Goal: Entertainment & Leisure: Browse casually

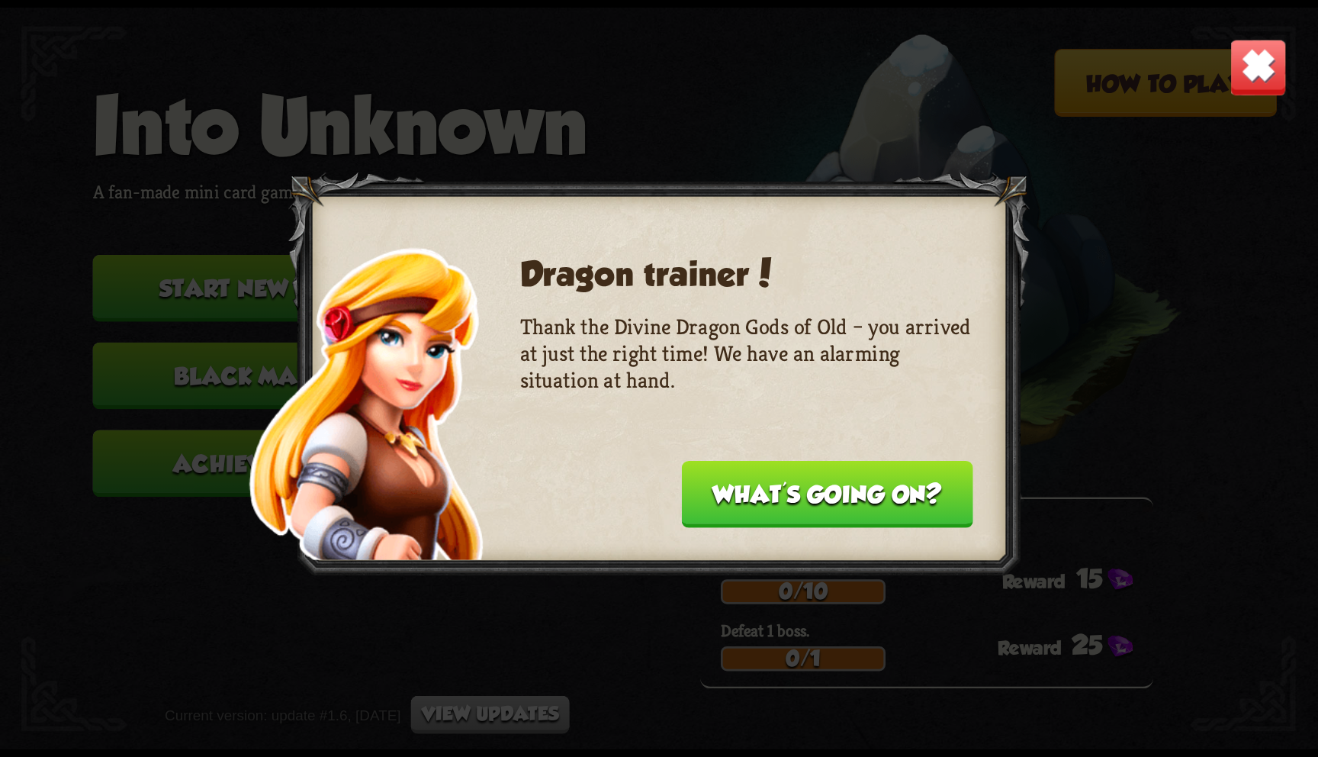
click at [742, 505] on button "What's going on?" at bounding box center [827, 494] width 291 height 67
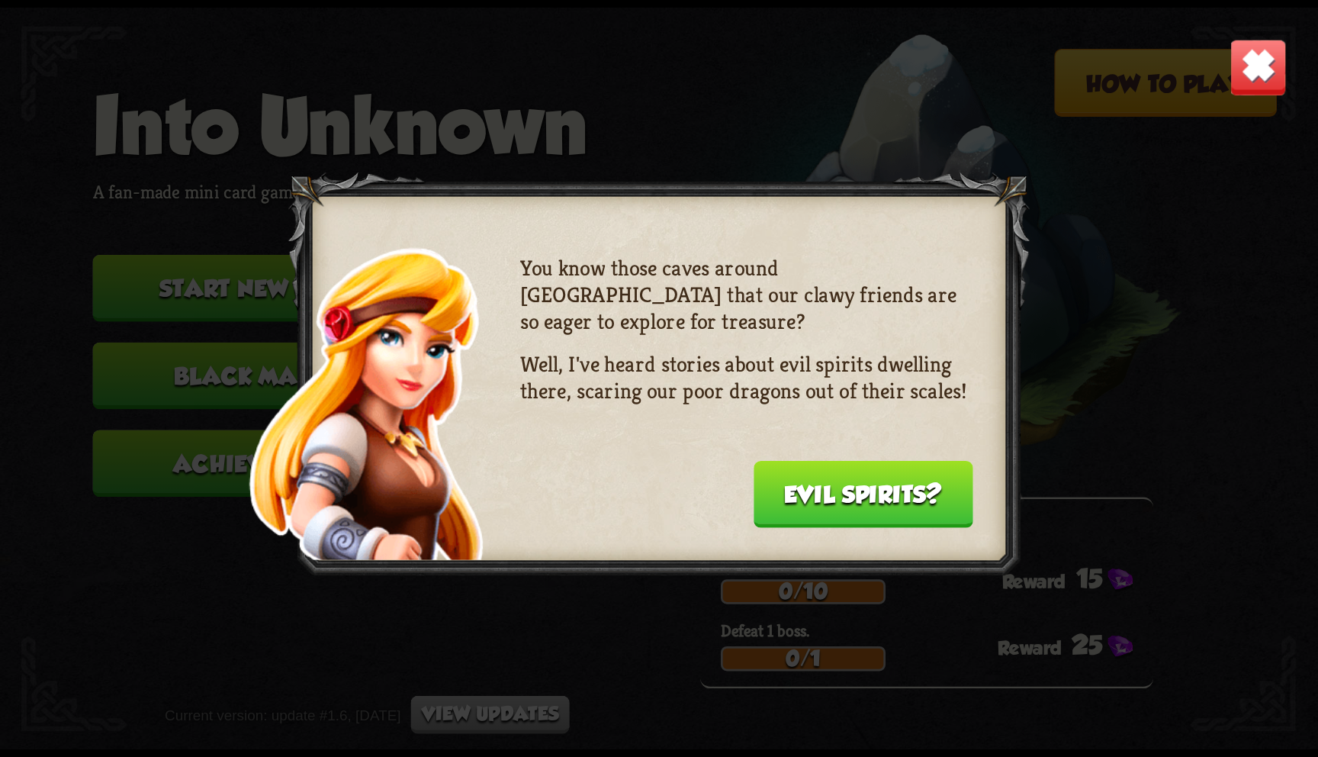
click at [787, 500] on button "Evil spirits?" at bounding box center [864, 494] width 220 height 67
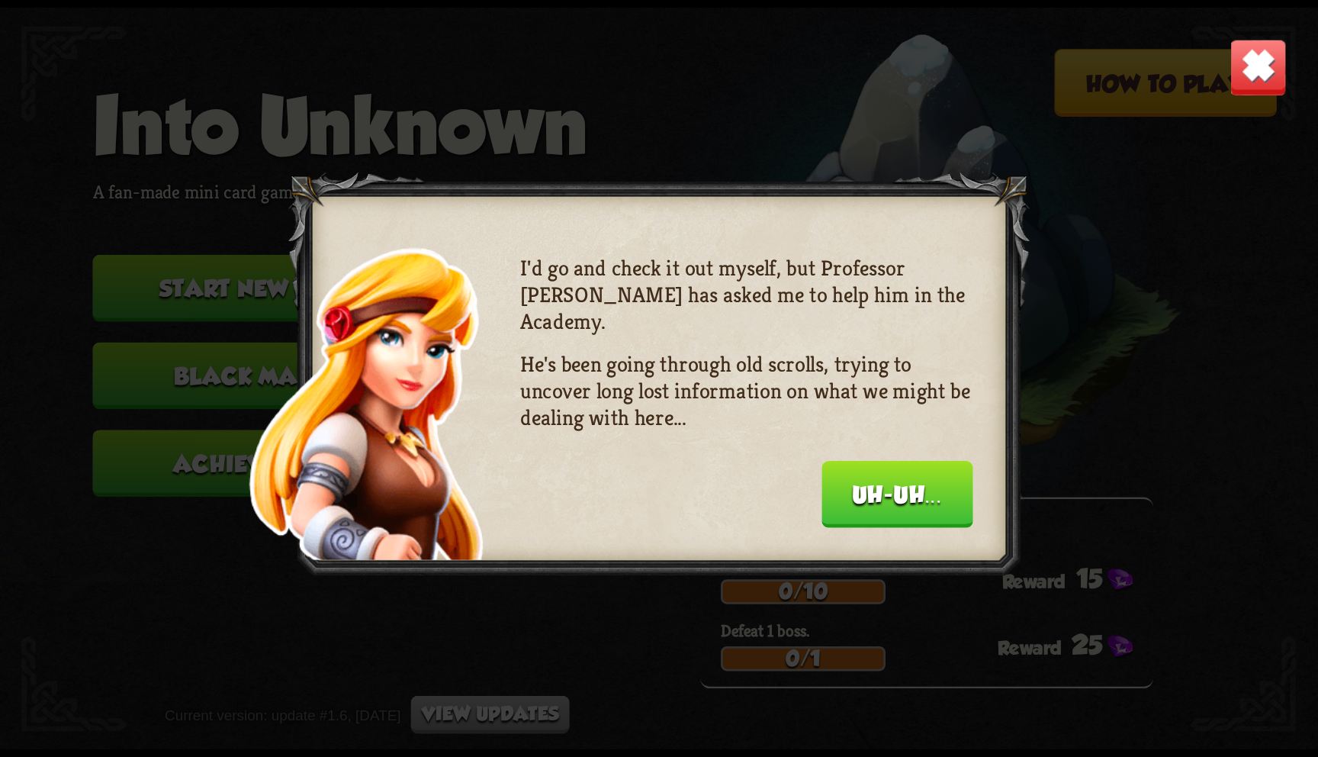
click at [830, 485] on button "Uh-uh..." at bounding box center [897, 494] width 151 height 67
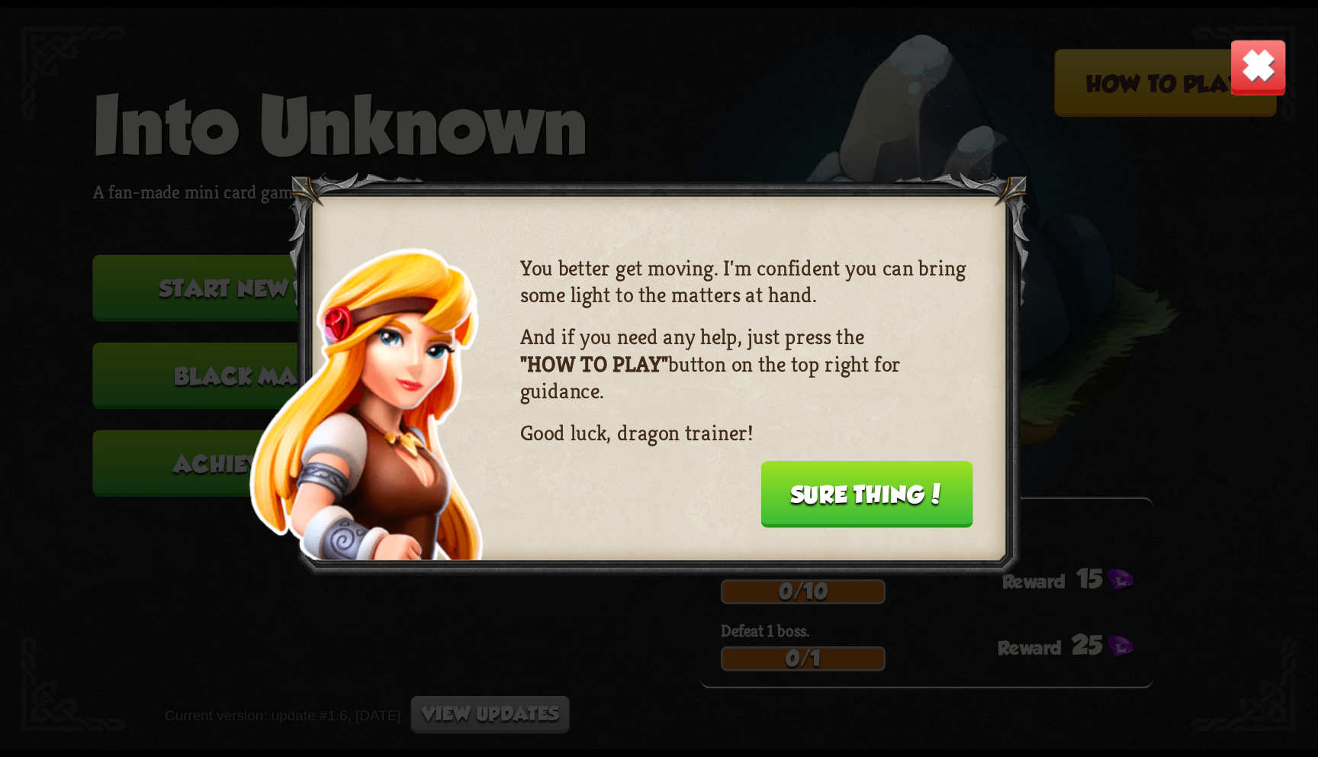
click at [889, 494] on button "Sure thing!" at bounding box center [867, 494] width 213 height 67
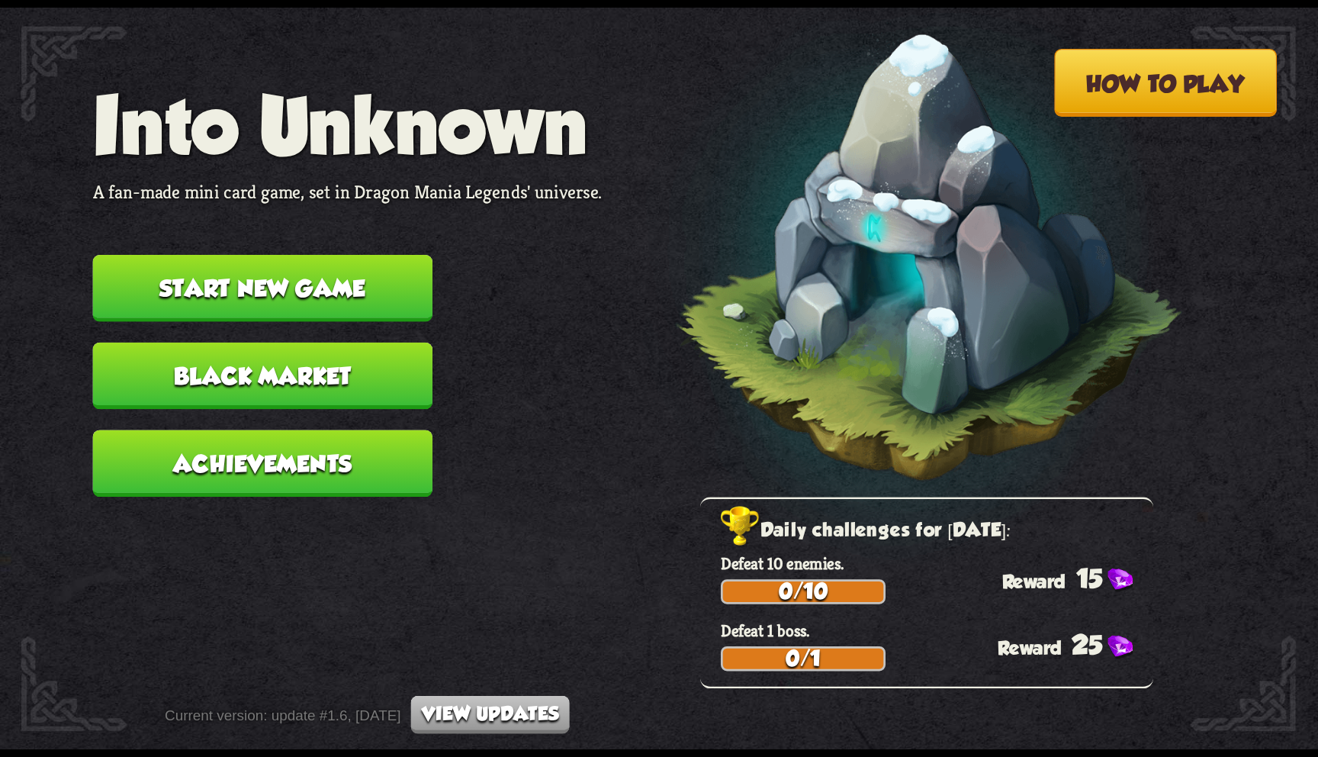
click at [381, 286] on button "Start new game" at bounding box center [263, 288] width 340 height 67
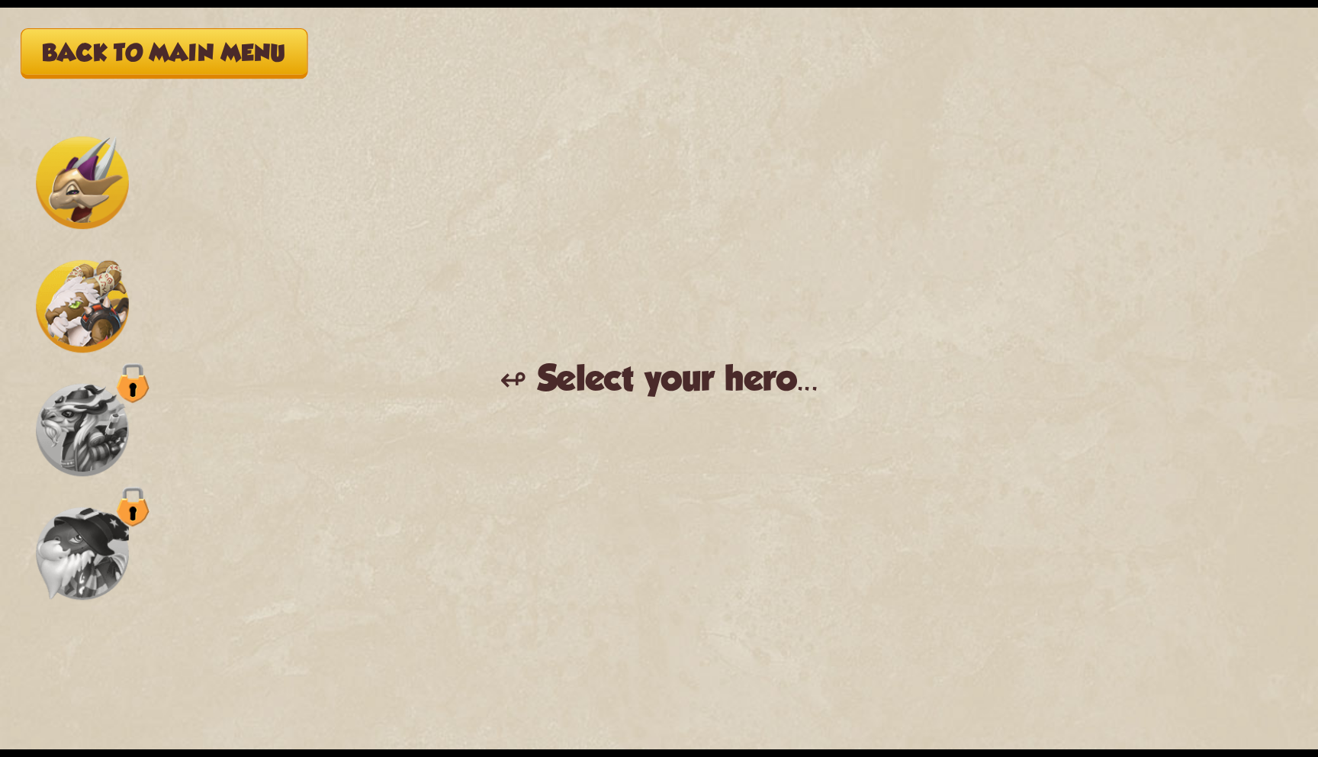
click at [83, 329] on img at bounding box center [82, 306] width 93 height 93
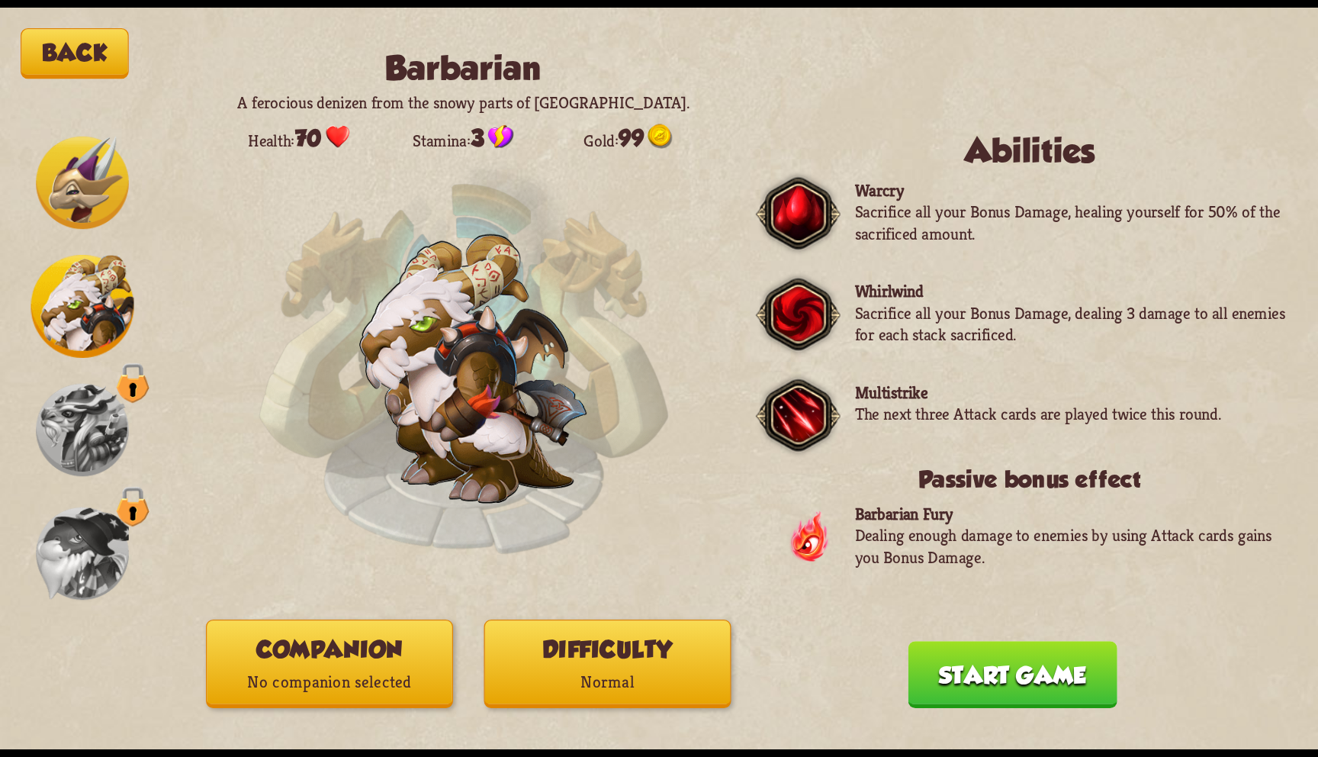
click at [964, 721] on div "Back Barbarian A ferocious denizen from the snowy parts of [GEOGRAPHIC_DATA]. H…" at bounding box center [659, 379] width 1318 height 742
click at [994, 682] on button "Start game" at bounding box center [1013, 674] width 209 height 67
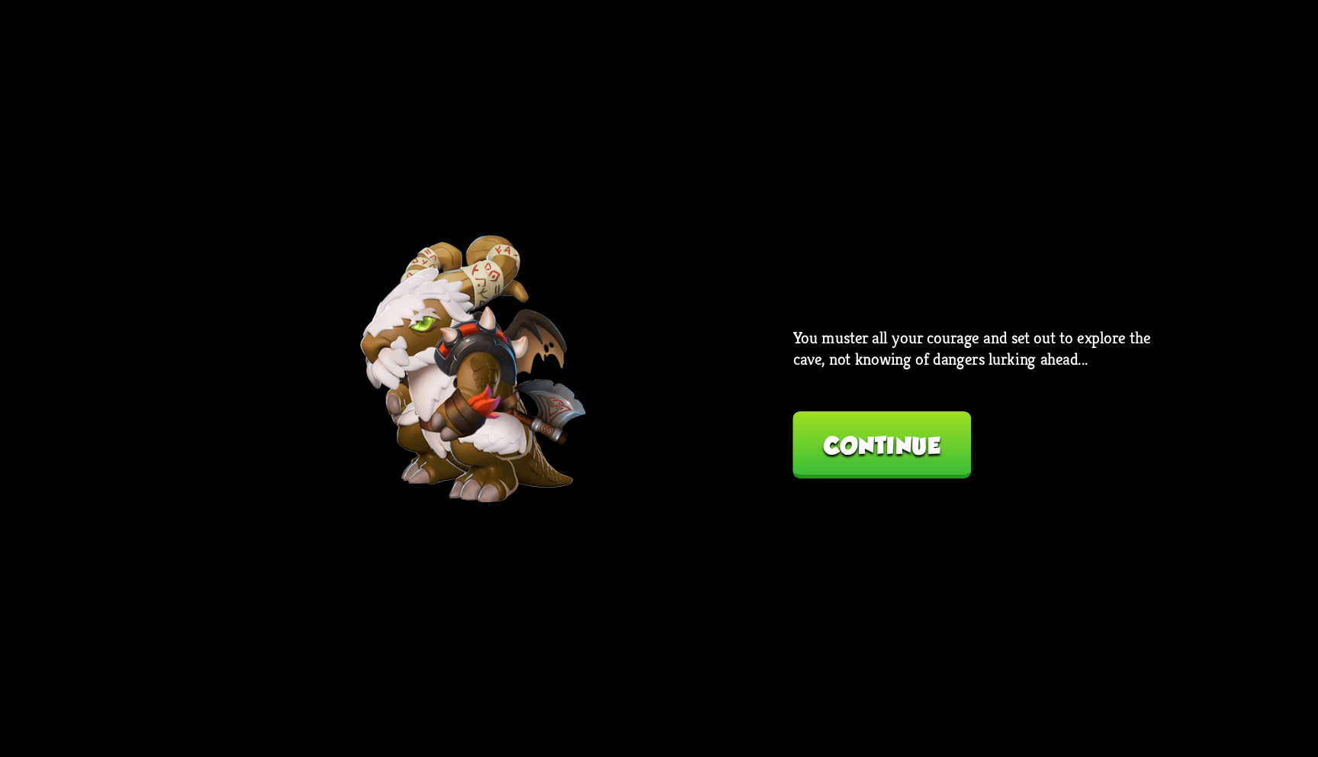
click at [920, 453] on button "Continue" at bounding box center [882, 444] width 179 height 67
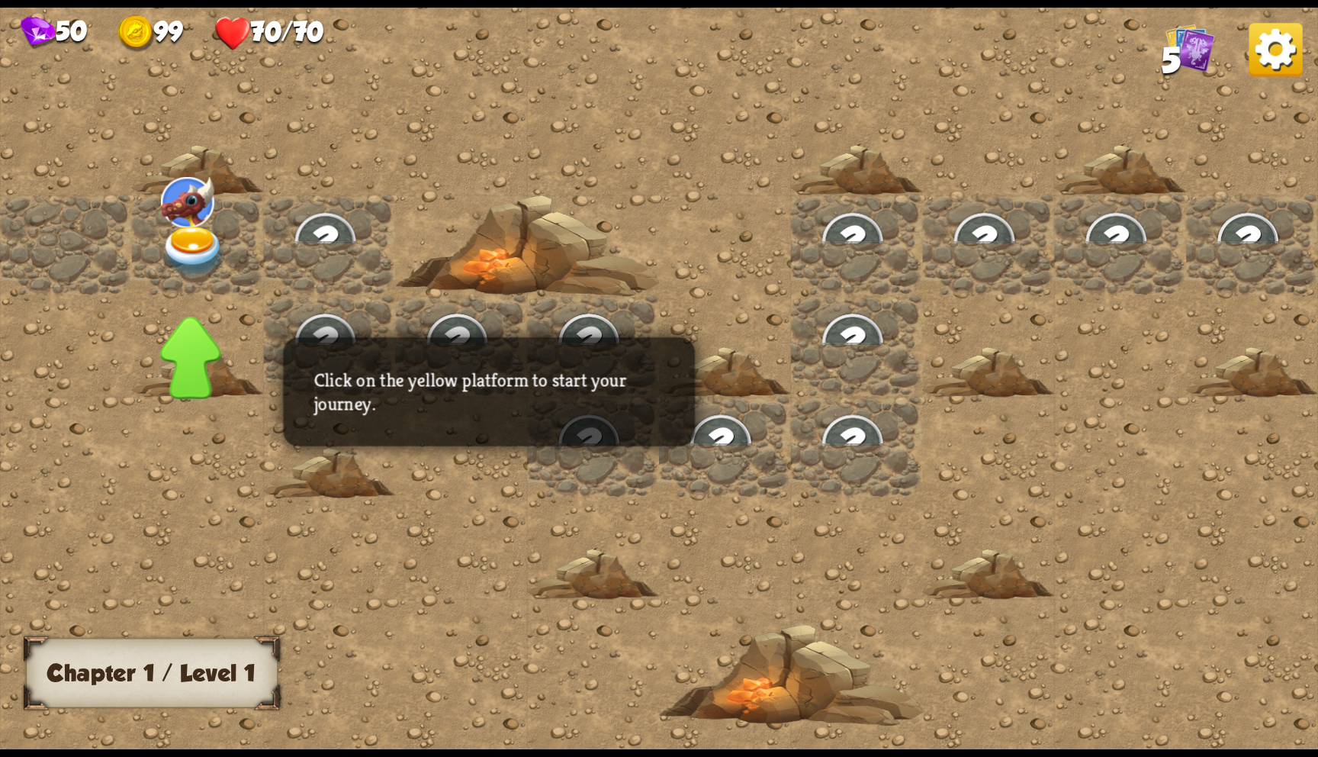
click at [201, 229] on img at bounding box center [194, 252] width 66 height 52
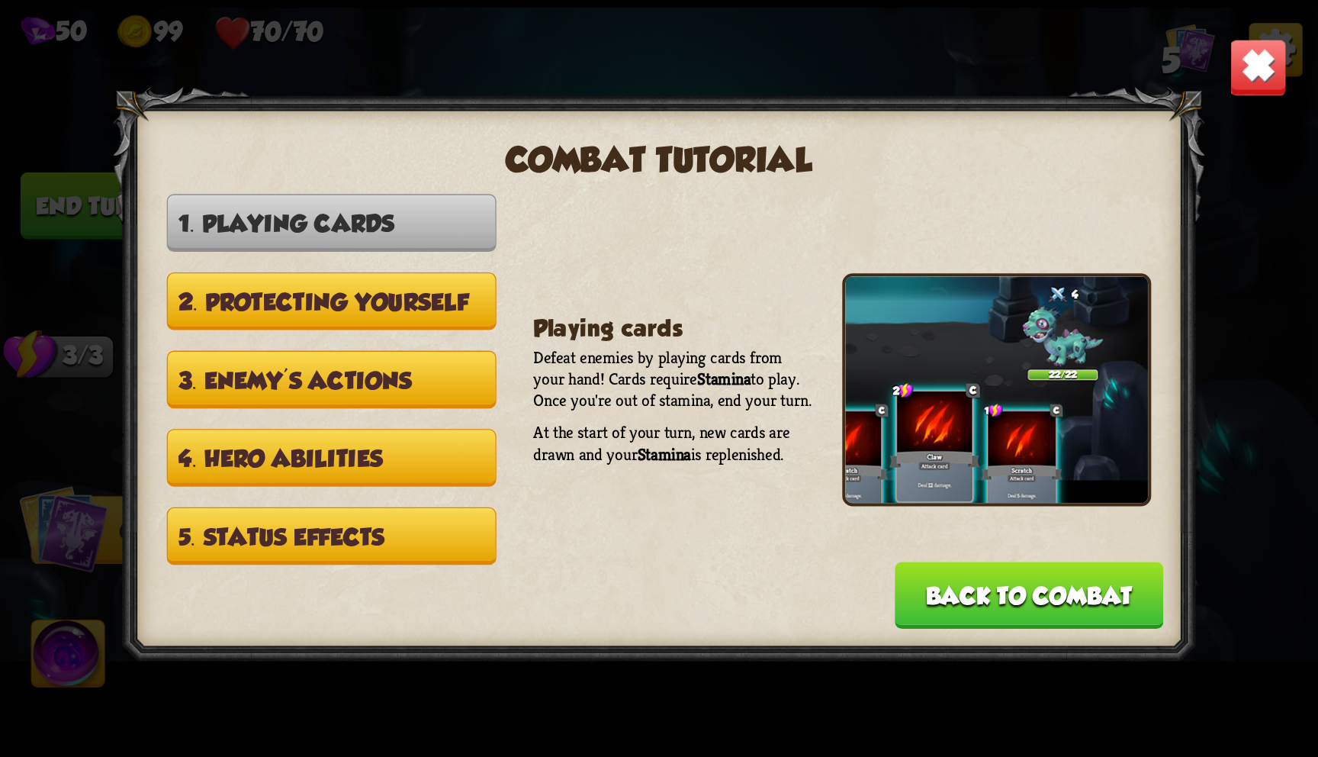
click at [928, 578] on button "Back to combat" at bounding box center [1029, 595] width 269 height 67
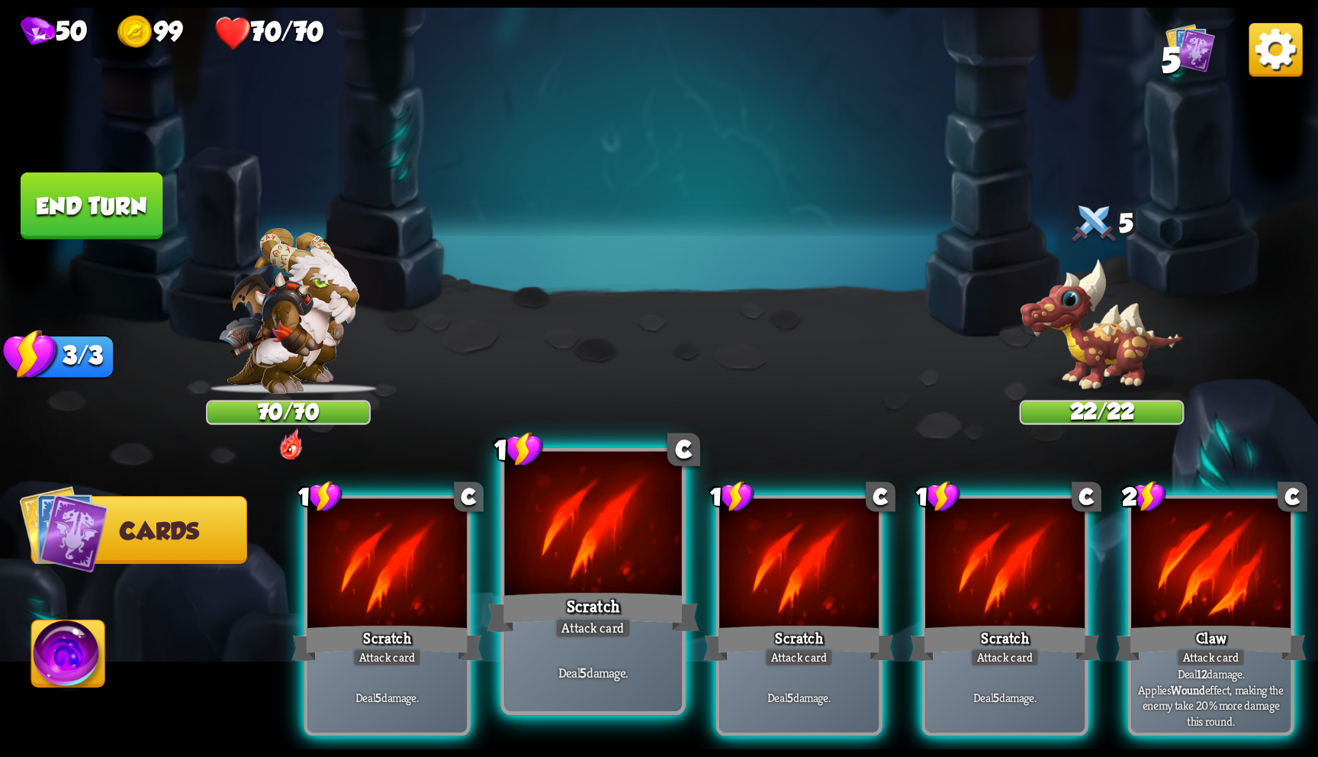
click at [551, 586] on div at bounding box center [593, 527] width 177 height 150
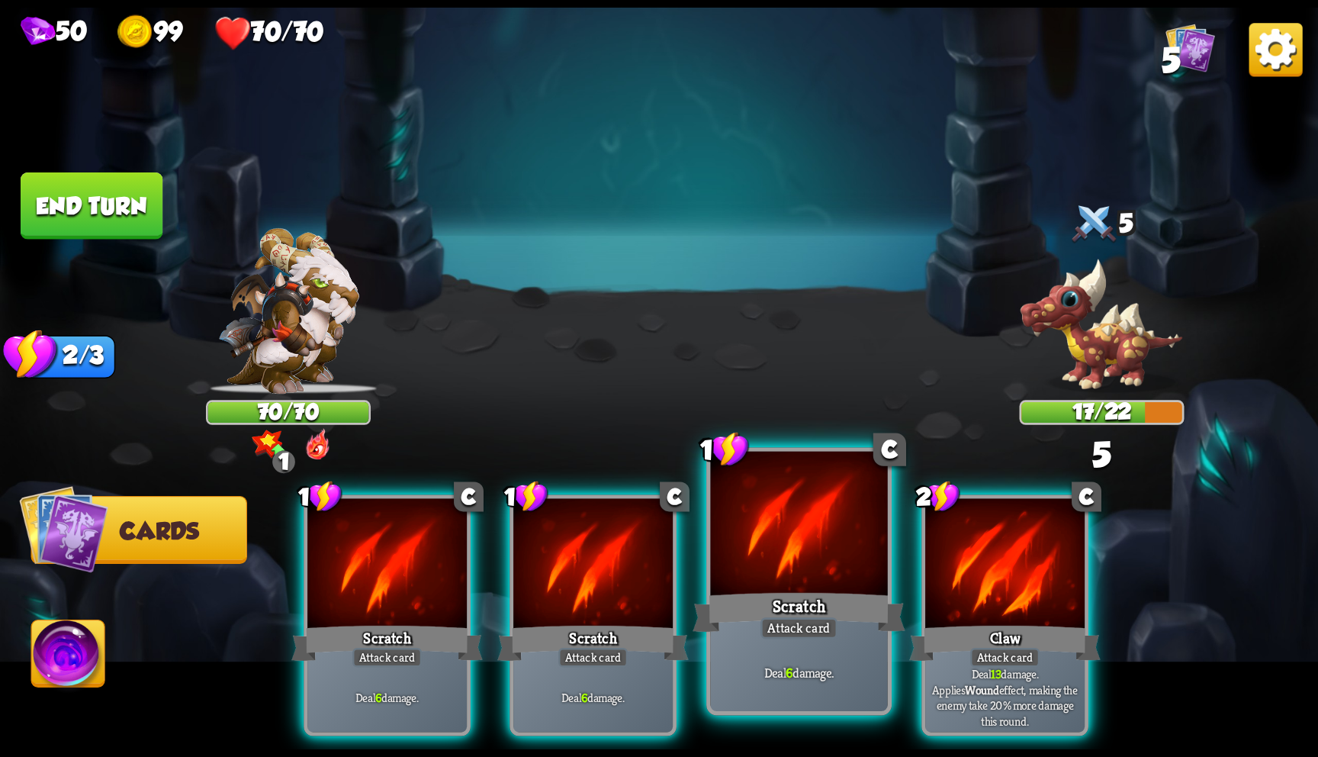
click at [730, 597] on div "Scratch" at bounding box center [799, 611] width 213 height 47
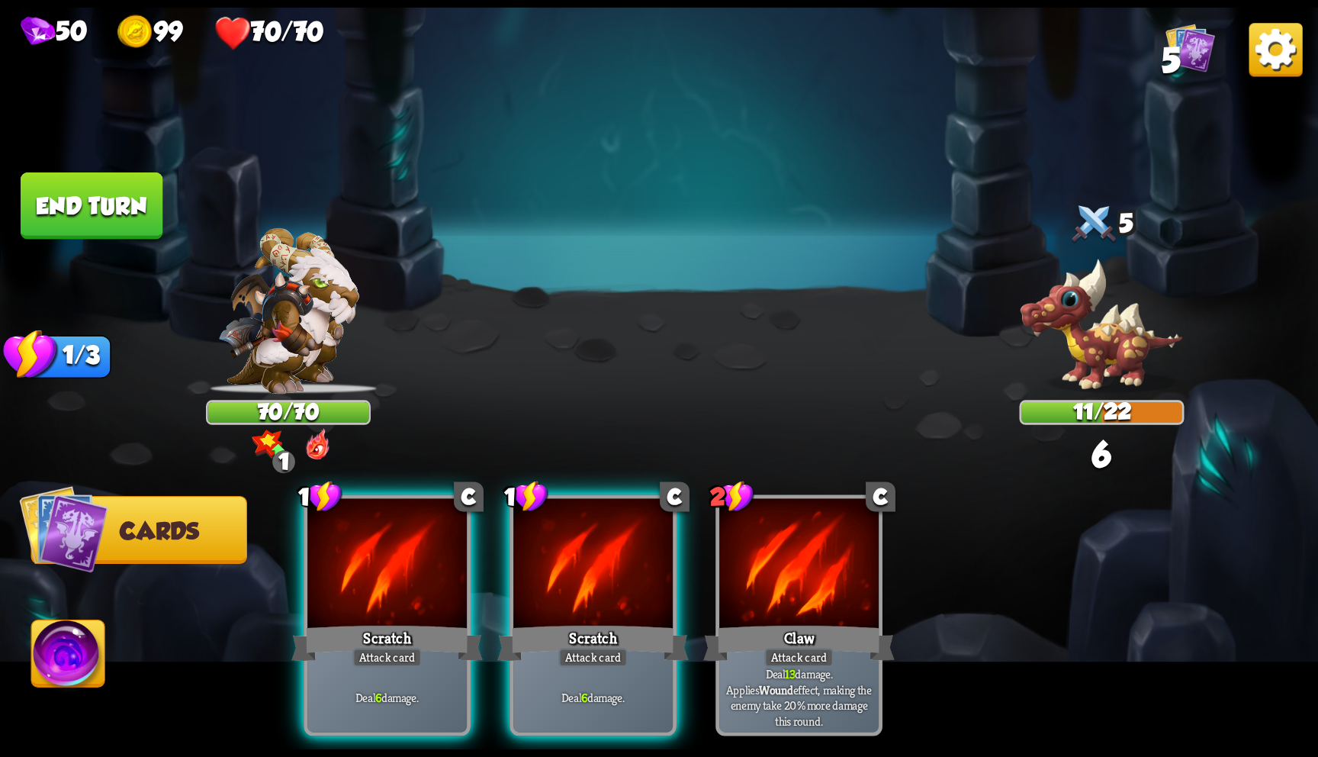
click at [730, 622] on div "Claw" at bounding box center [799, 643] width 192 height 43
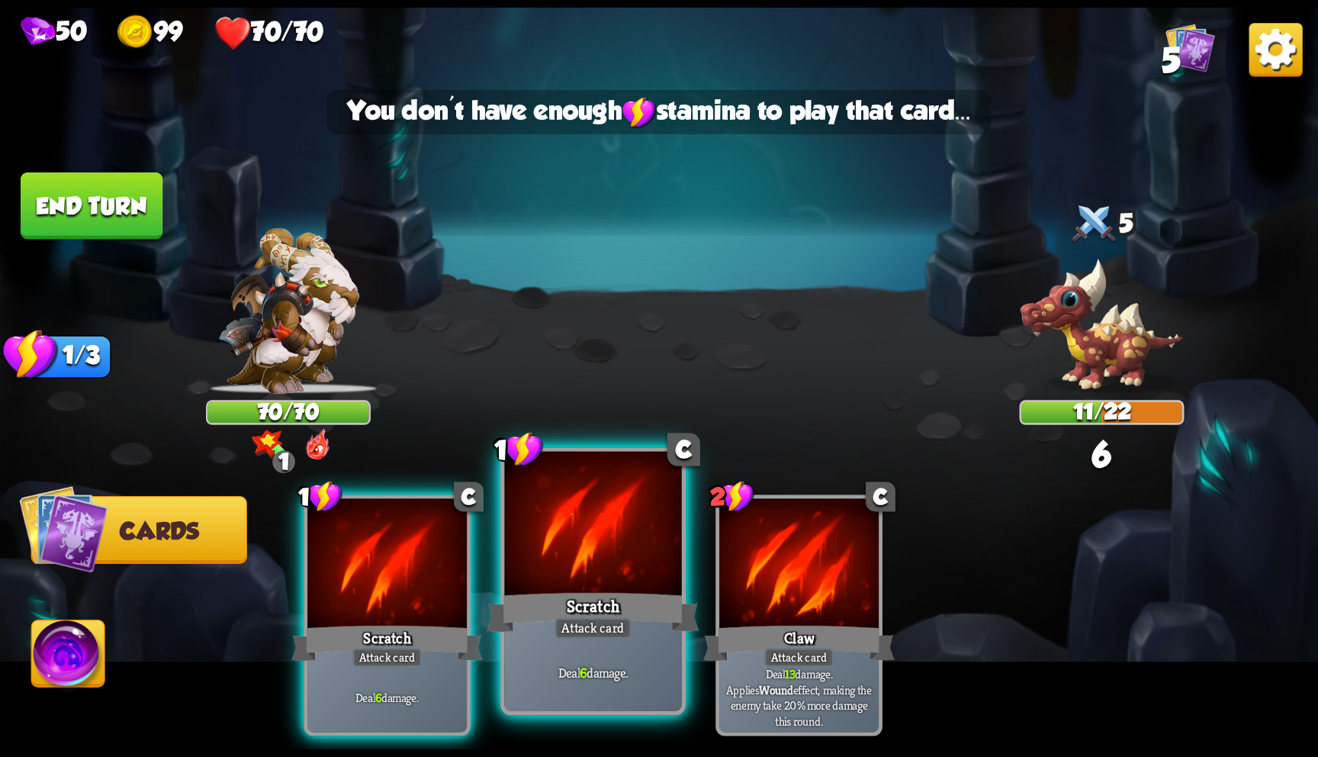
click at [600, 600] on div "Scratch" at bounding box center [593, 611] width 213 height 47
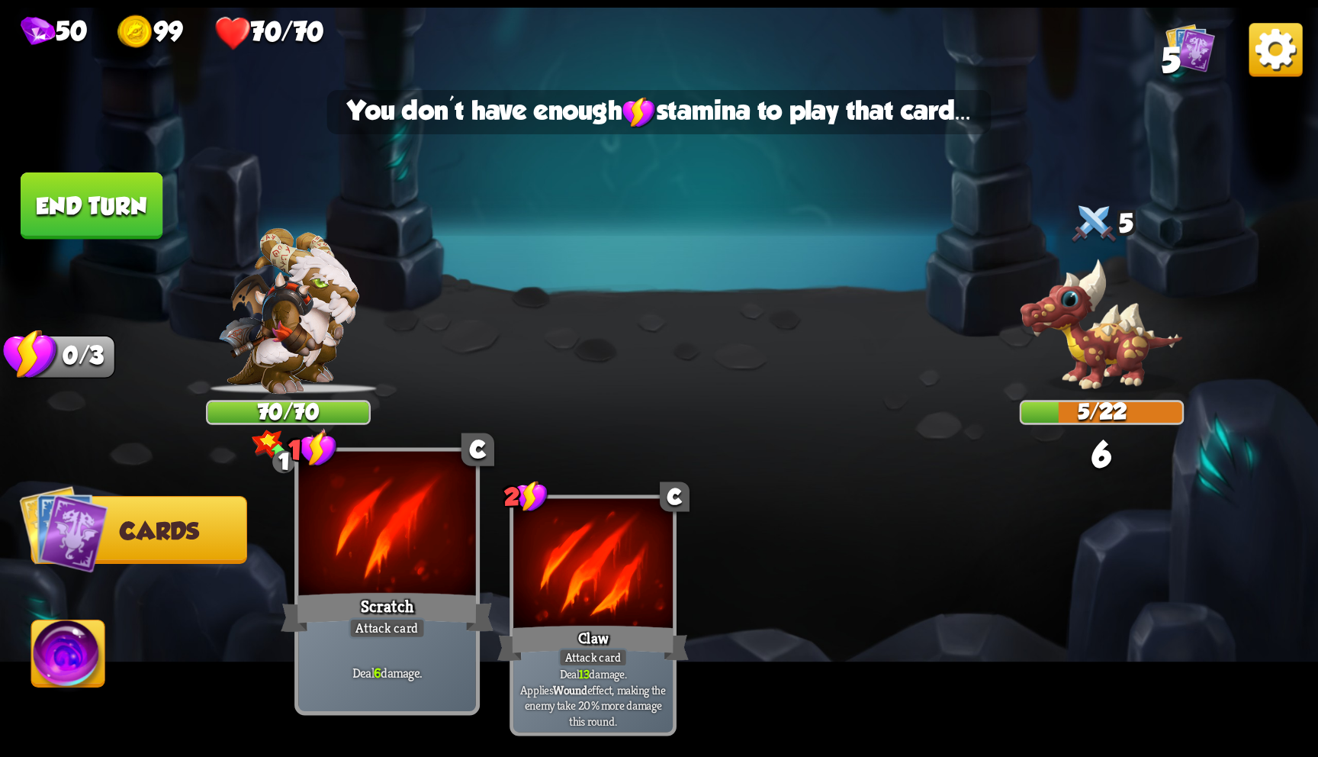
click at [407, 615] on div "Scratch" at bounding box center [387, 611] width 213 height 47
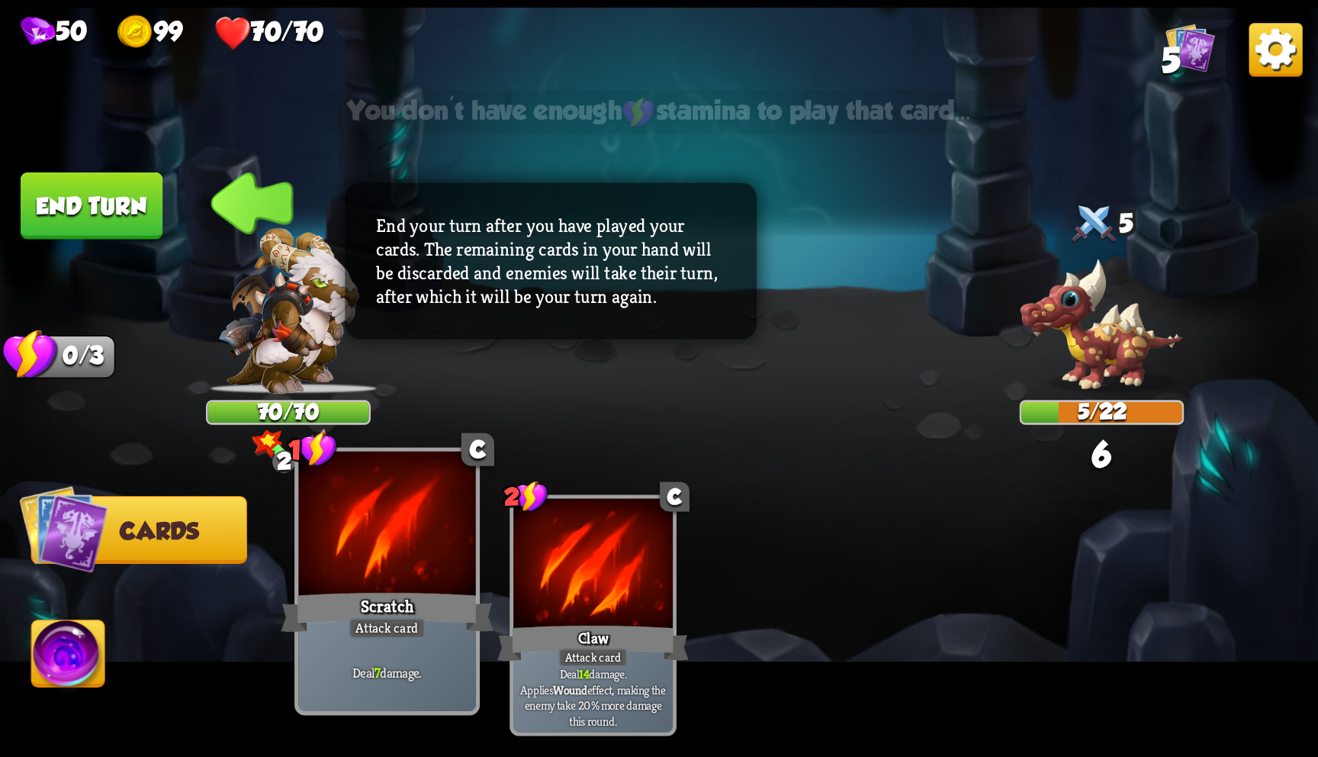
click at [407, 615] on div "Scratch" at bounding box center [387, 611] width 213 height 47
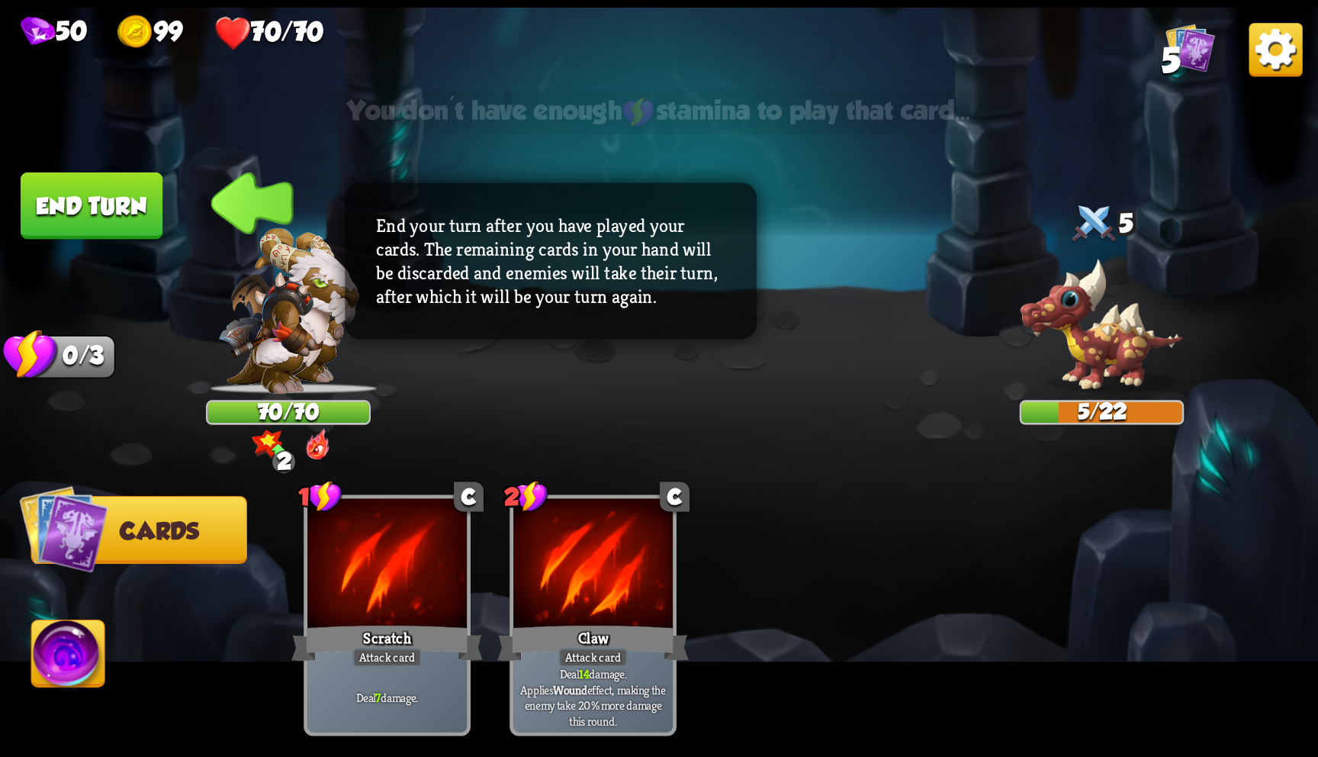
click at [103, 211] on button "End turn" at bounding box center [92, 205] width 142 height 67
